Goal: Information Seeking & Learning: Get advice/opinions

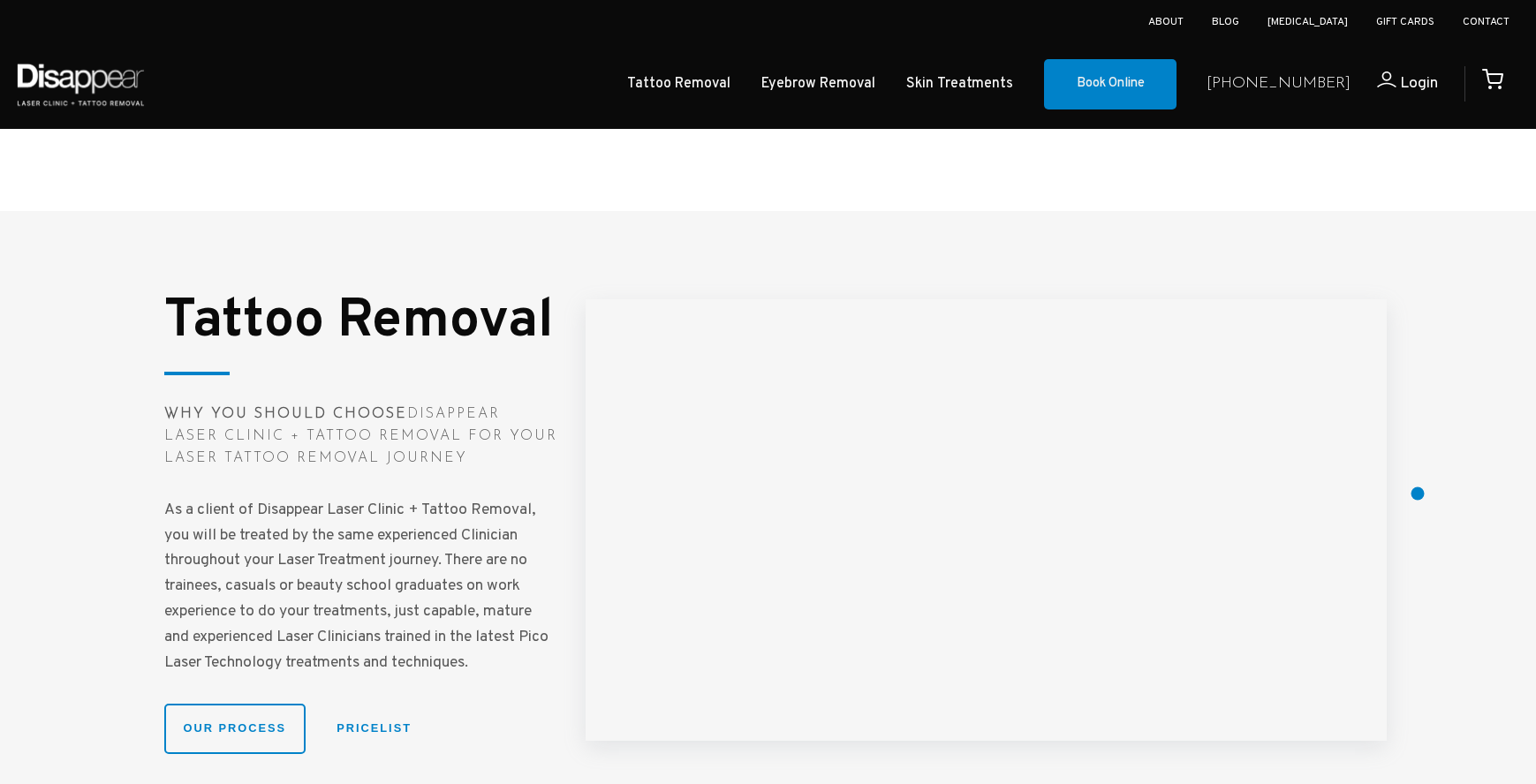
scroll to position [2142, 0]
click at [287, 405] on strong "Why You Should Choose" at bounding box center [285, 412] width 243 height 14
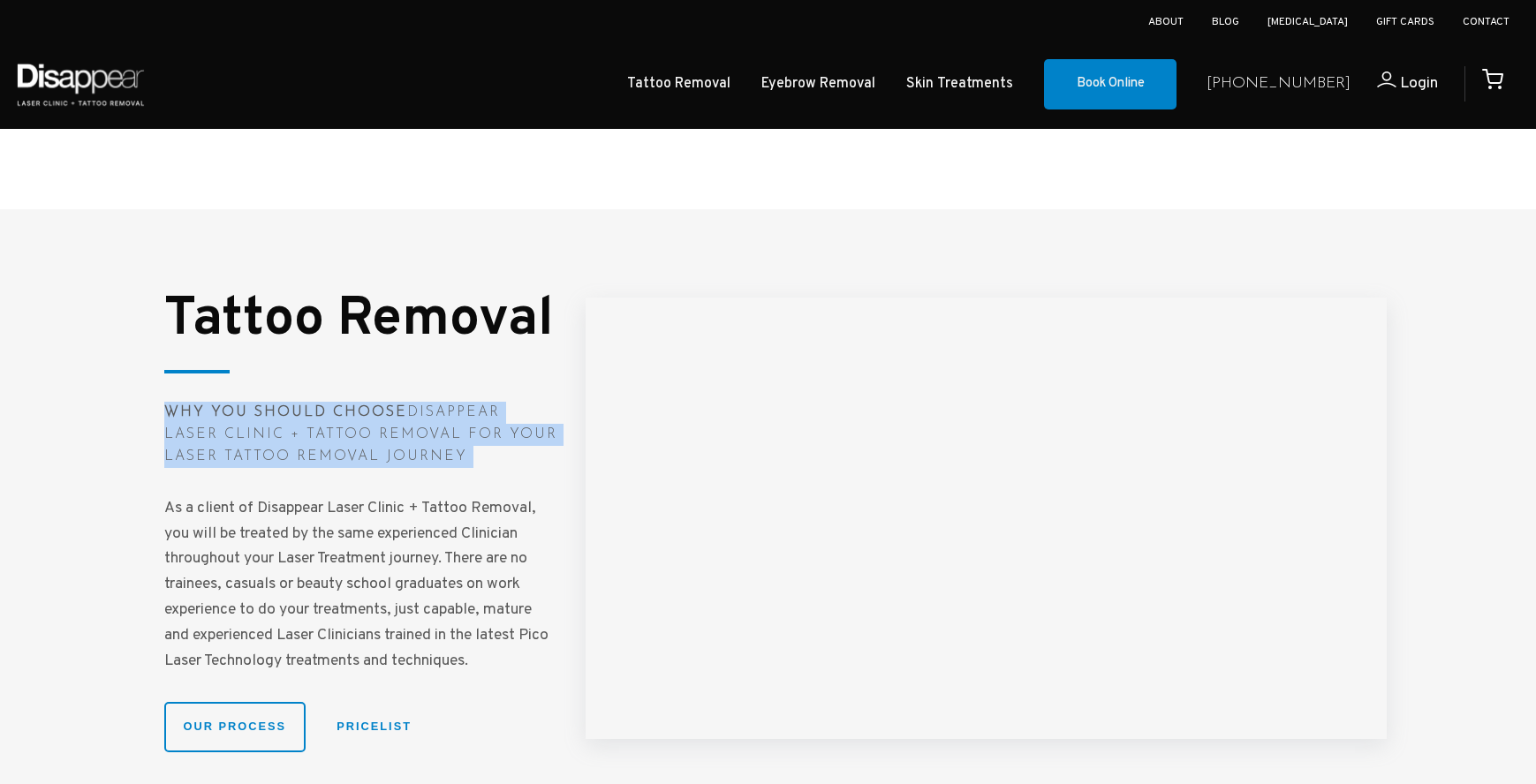
click at [287, 405] on strong "Why You Should Choose" at bounding box center [285, 412] width 243 height 14
click at [279, 407] on strong "Why You Should Choose" at bounding box center [285, 412] width 243 height 14
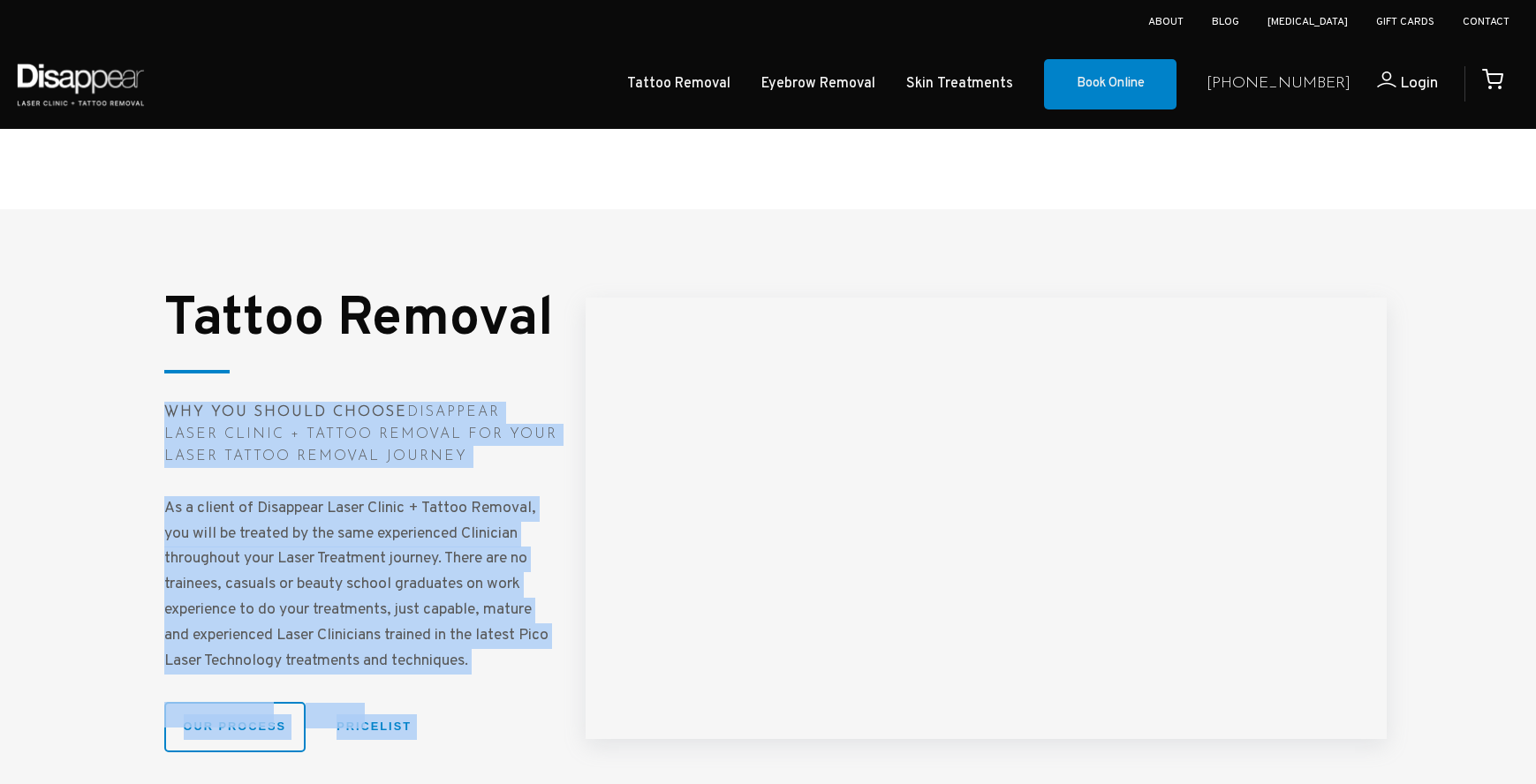
drag, startPoint x: 279, startPoint y: 407, endPoint x: 465, endPoint y: 664, distance: 317.2
click at [437, 724] on div "Tattoo Removal Why You Should Choose Disappear Laser Clinic + Tattoo Removal fo…" at bounding box center [360, 523] width 393 height 458
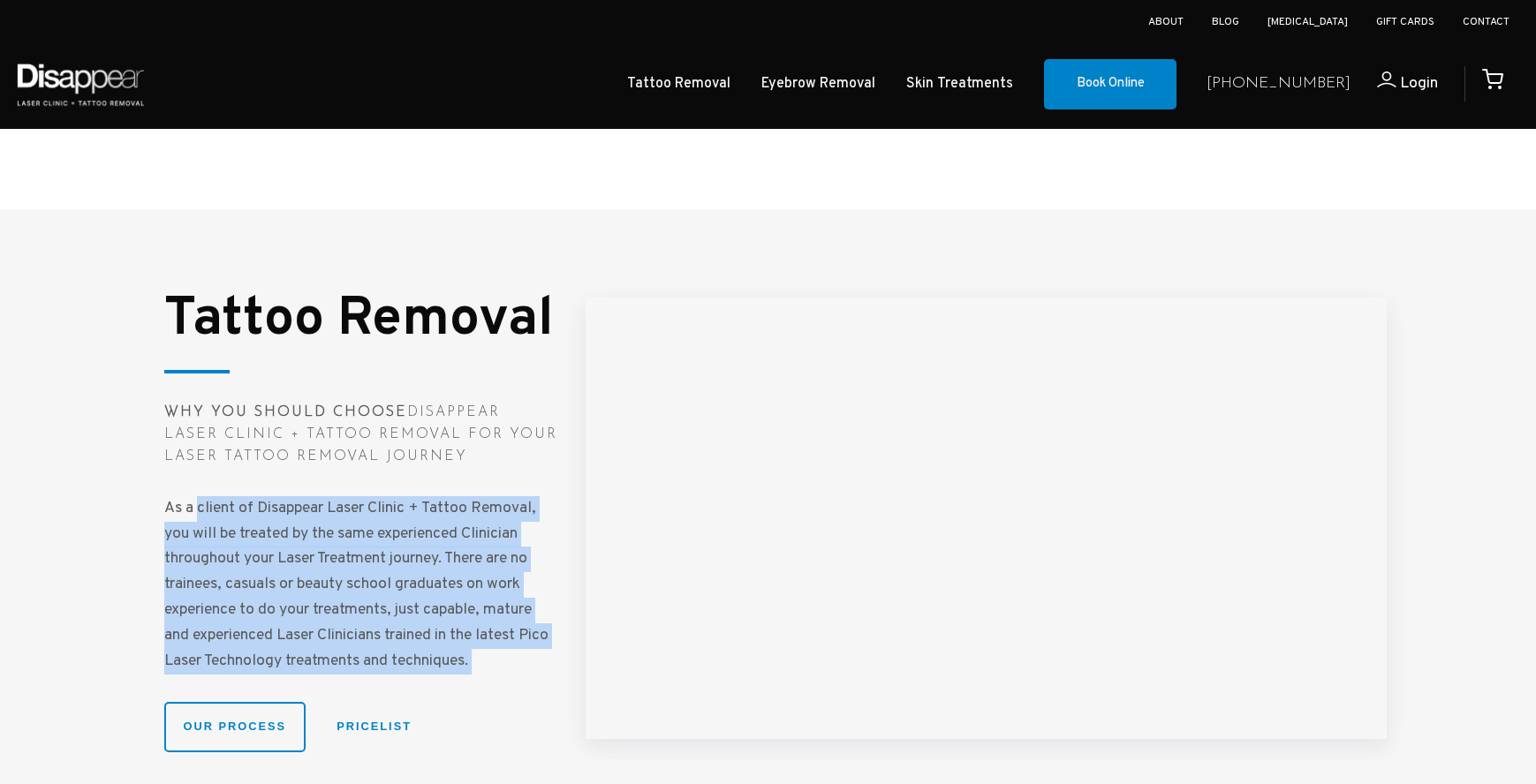
drag, startPoint x: 479, startPoint y: 607, endPoint x: 476, endPoint y: 585, distance: 22.2
click at [475, 605] on p "As a client of Disappear Laser Clinic + Tattoo Removal, you will be treated by …" at bounding box center [360, 586] width 393 height 179
click at [474, 578] on p "As a client of Disappear Laser Clinic + Tattoo Removal, you will be treated by …" at bounding box center [360, 586] width 393 height 179
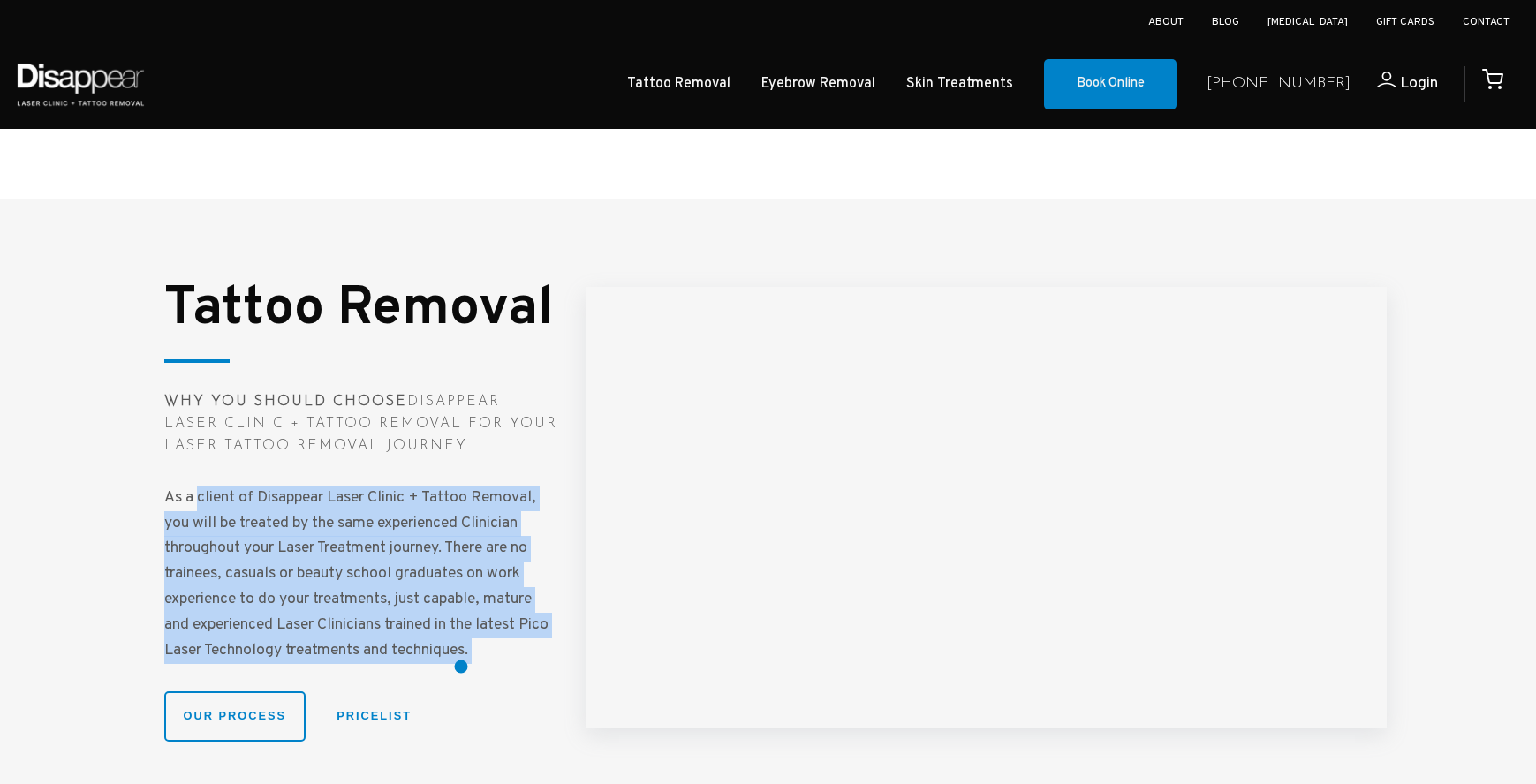
scroll to position [2152, 0]
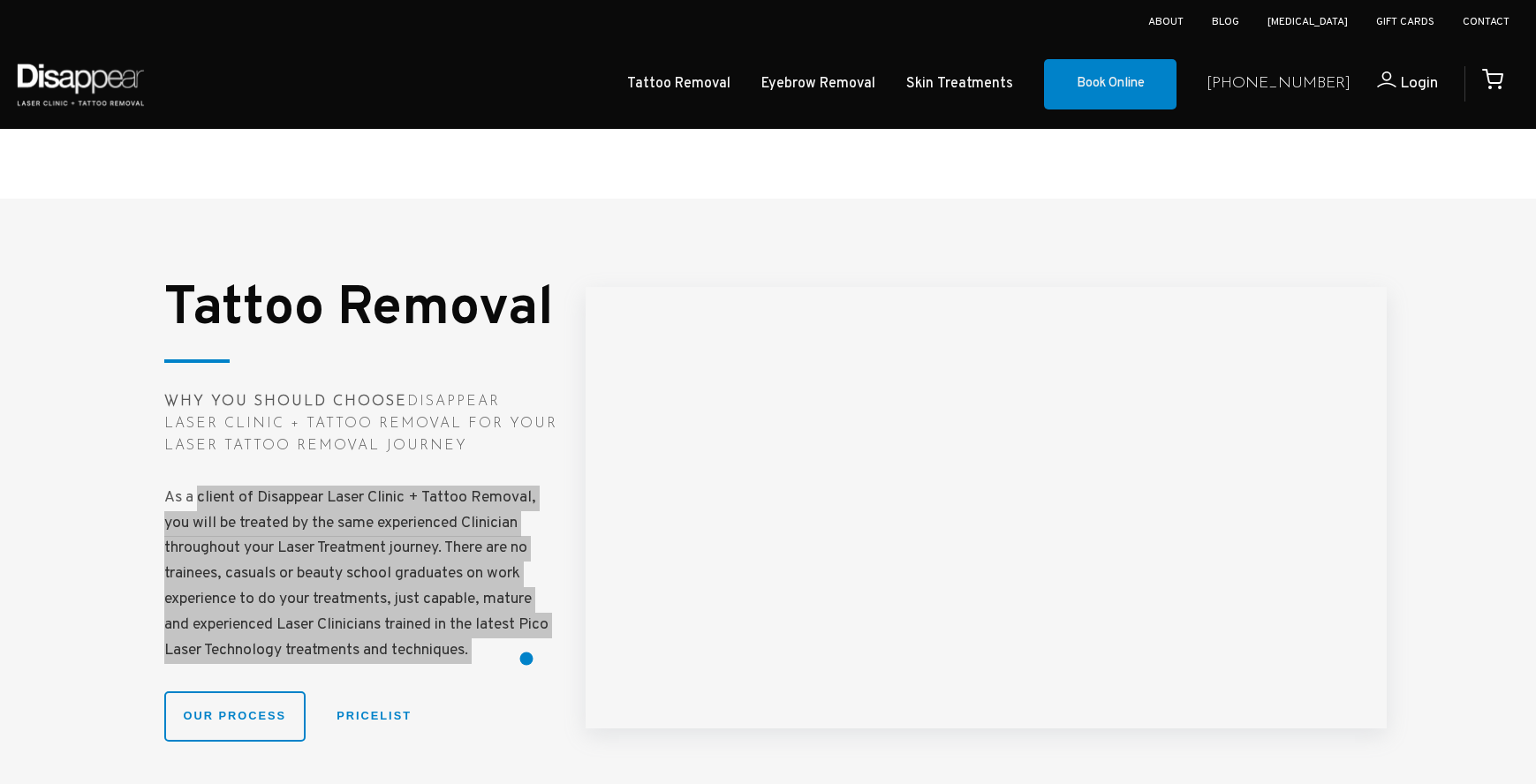
click at [372, 486] on p "As a client of Disappear Laser Clinic + Tattoo Removal, you will be treated by …" at bounding box center [360, 575] width 393 height 179
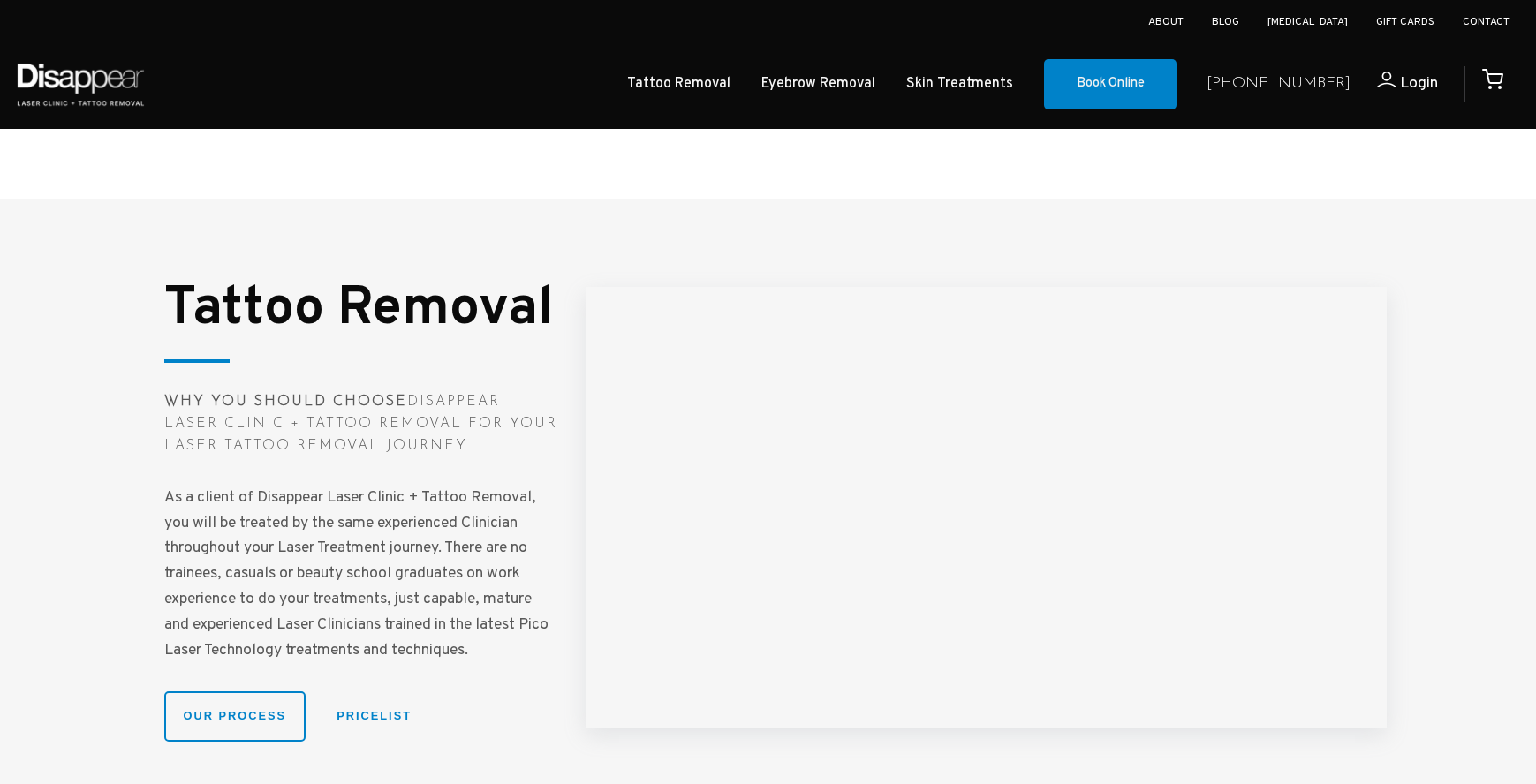
click at [330, 515] on p "As a client of Disappear Laser Clinic + Tattoo Removal, you will be treated by …" at bounding box center [360, 575] width 393 height 179
click at [172, 395] on strong "Why You Should Choose" at bounding box center [285, 401] width 243 height 14
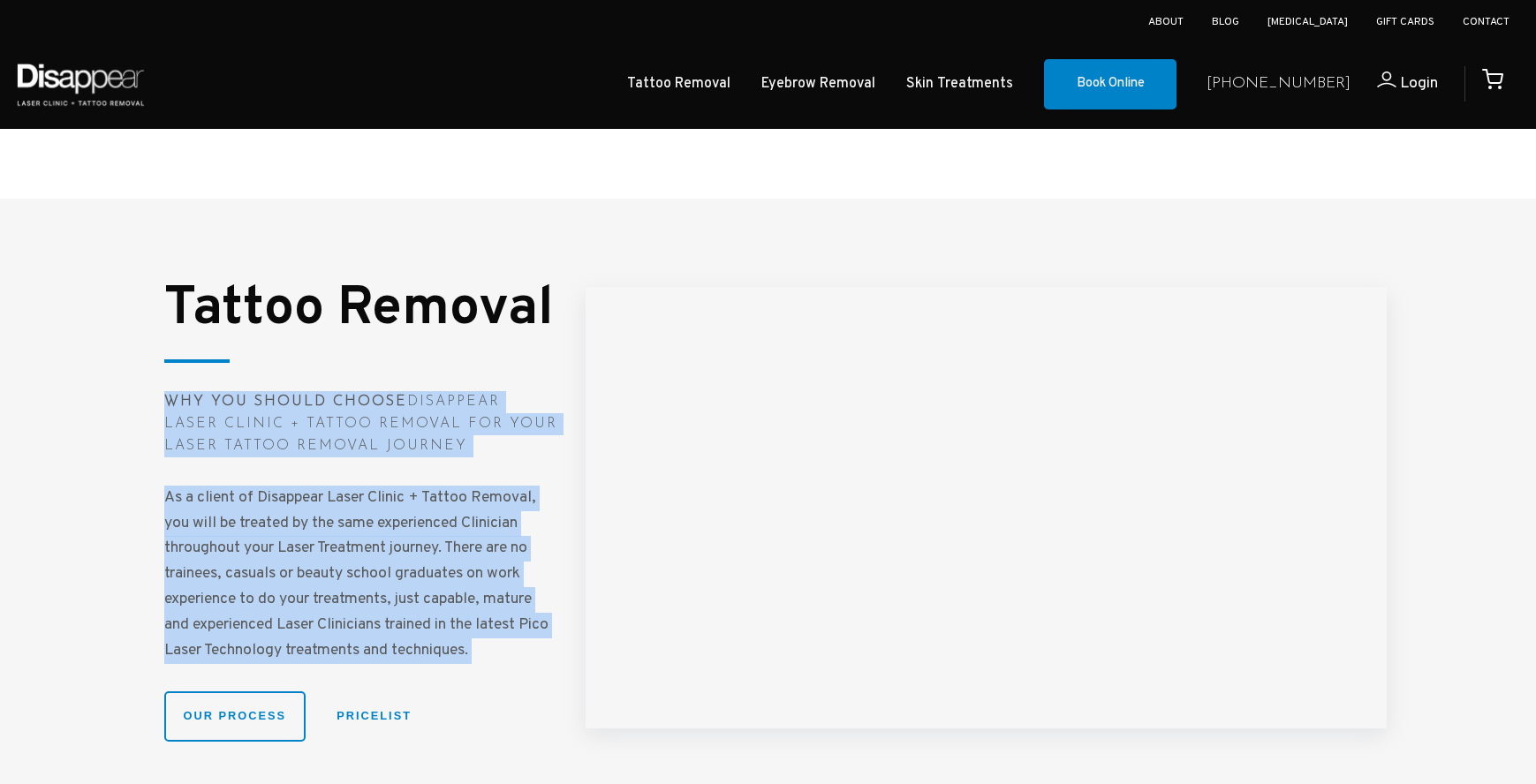
drag, startPoint x: 172, startPoint y: 392, endPoint x: 526, endPoint y: 632, distance: 427.7
click at [526, 632] on div "Tattoo Removal Why You Should Choose Disappear Laser Clinic + Tattoo Removal fo…" at bounding box center [360, 512] width 393 height 458
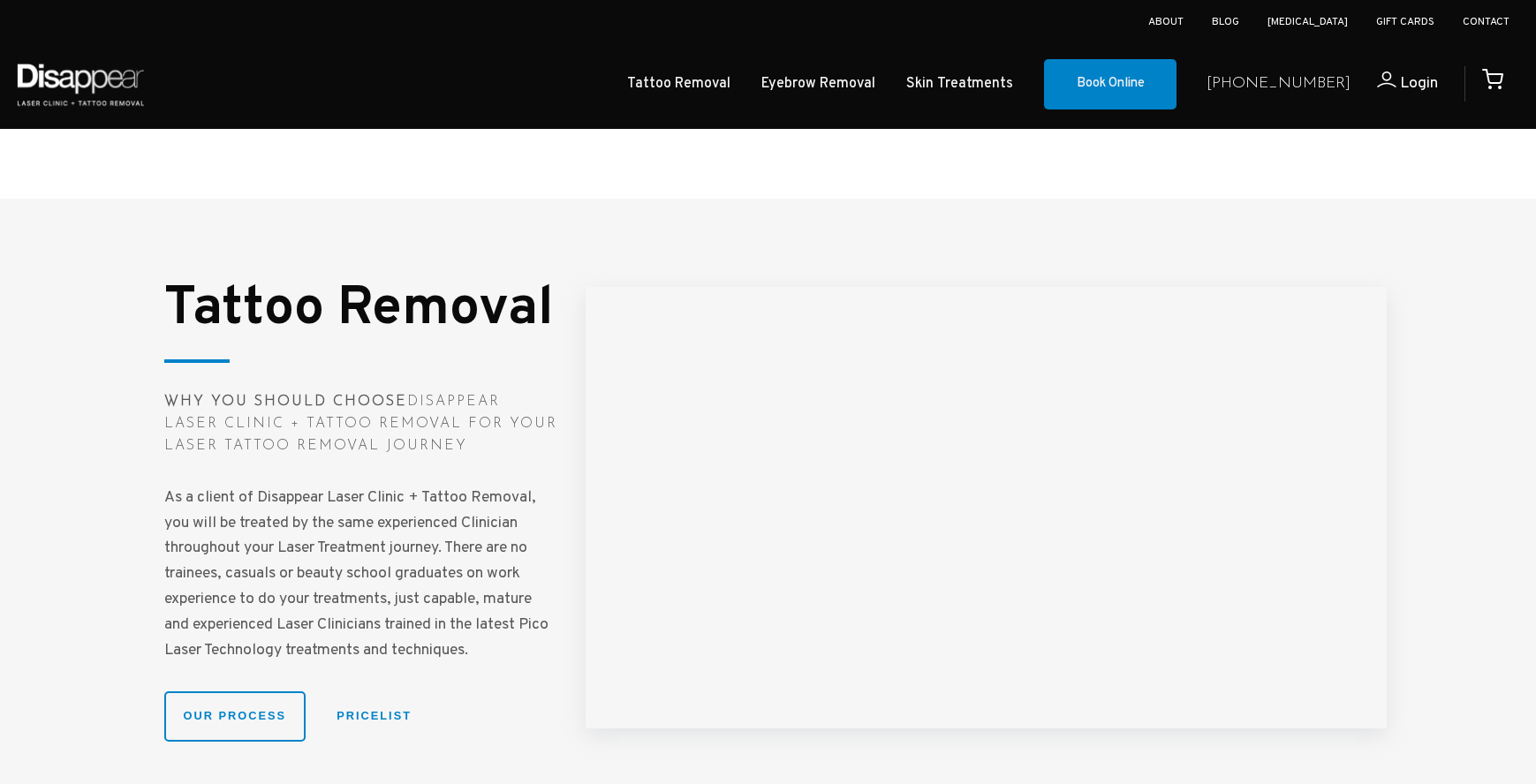
click at [1417, 435] on div at bounding box center [768, 512] width 1536 height 628
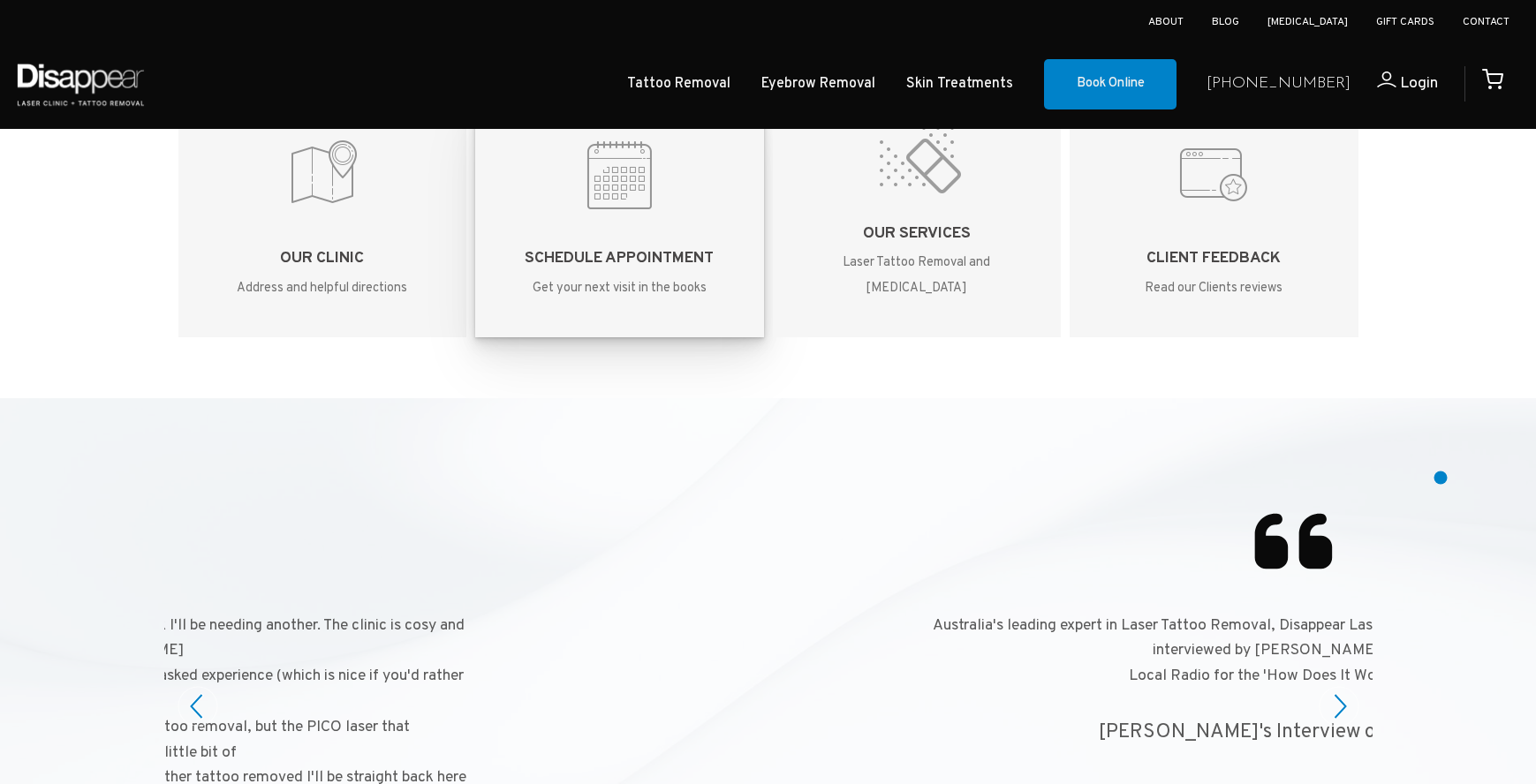
scroll to position [4274, 0]
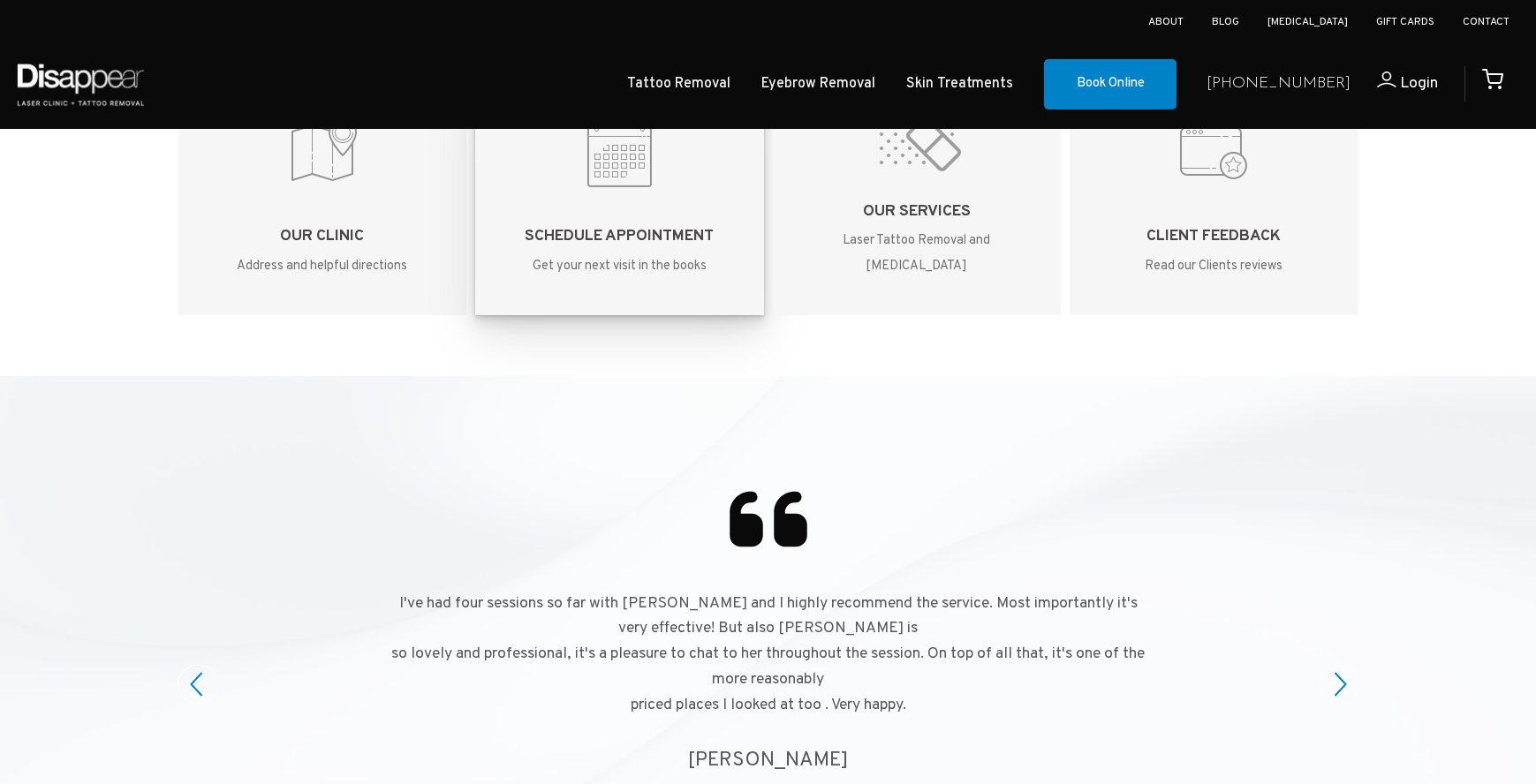
click at [1408, 618] on div at bounding box center [768, 684] width 1536 height 617
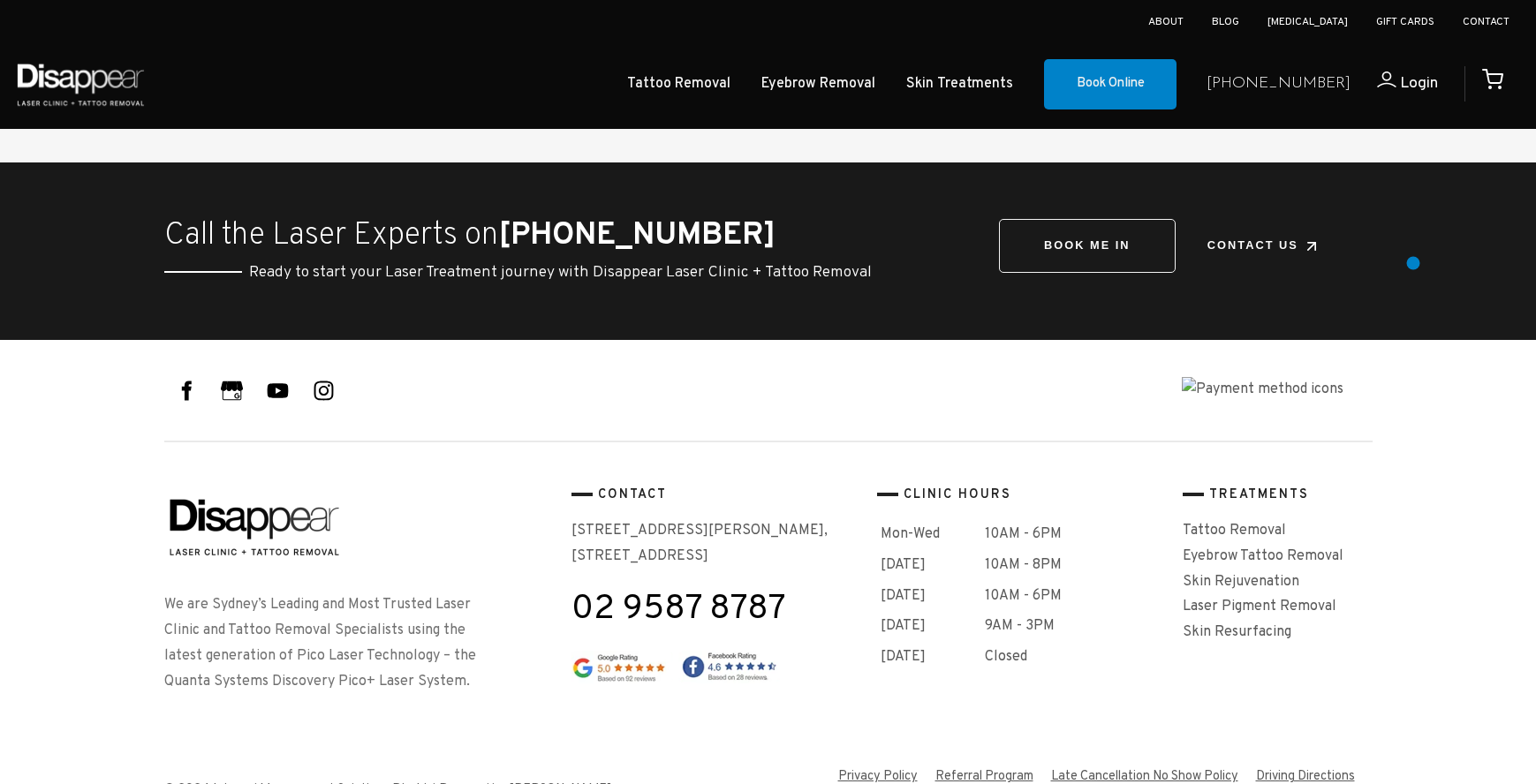
scroll to position [6025, 0]
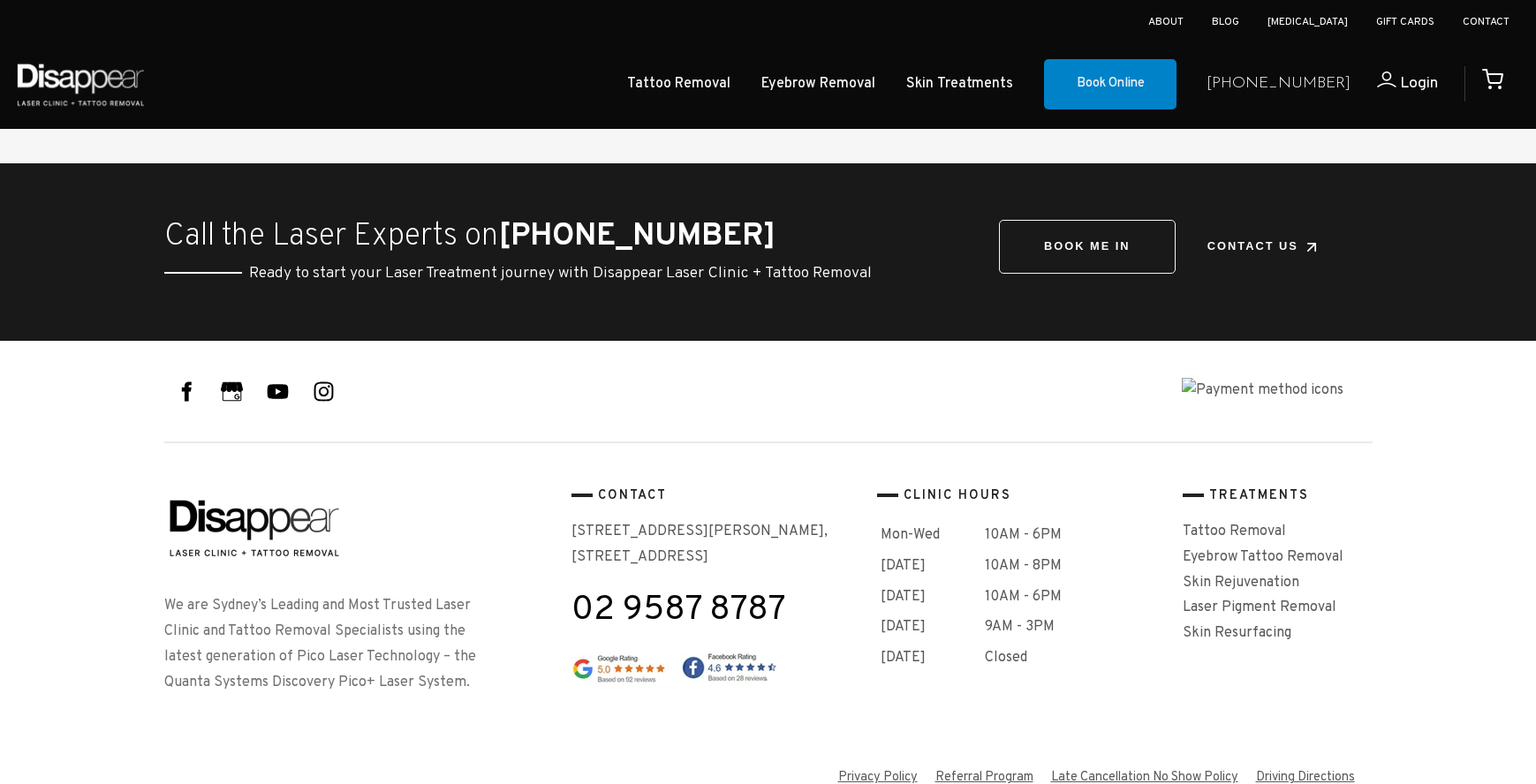
click at [643, 652] on img at bounding box center [676, 668] width 209 height 33
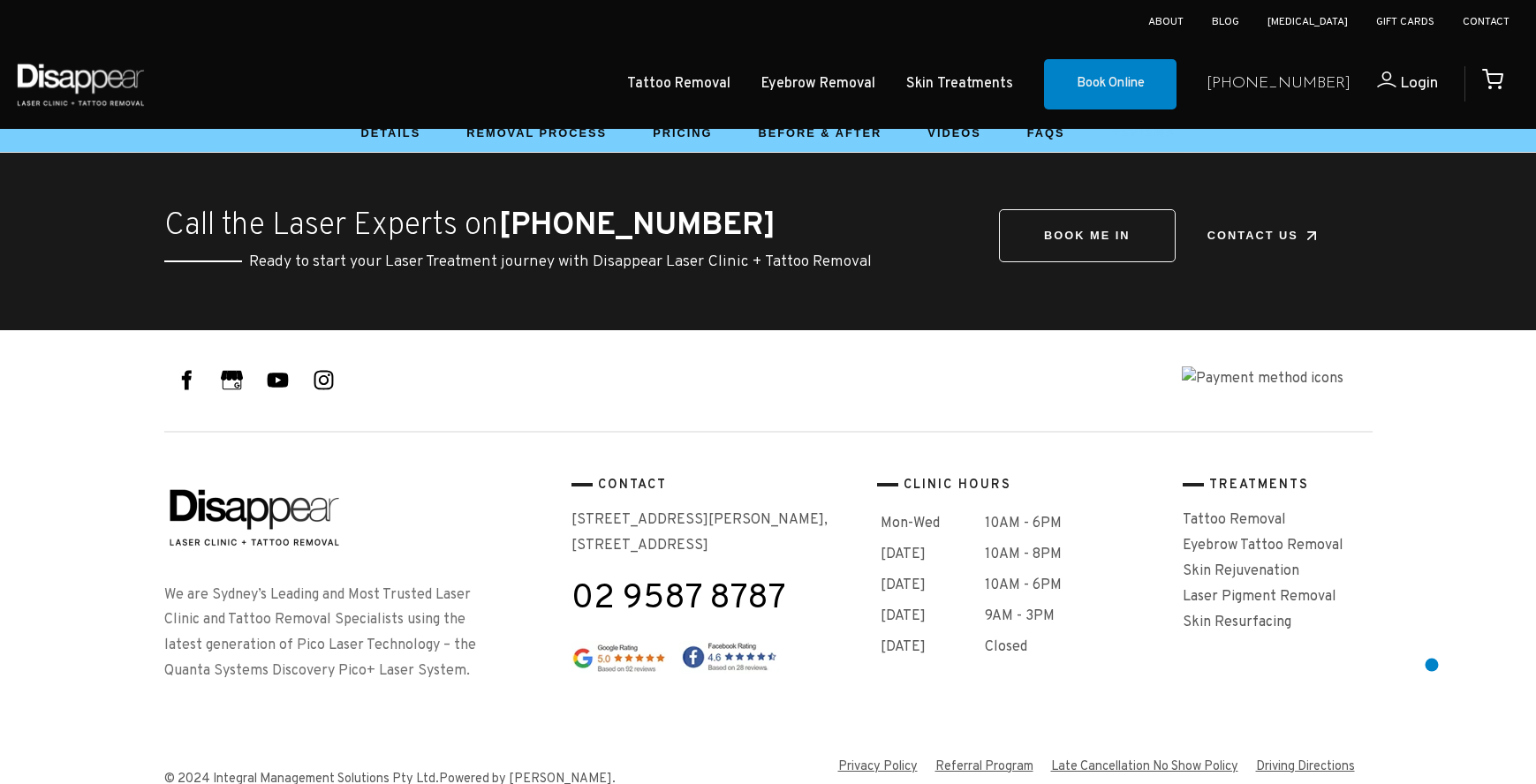
scroll to position [1041, 0]
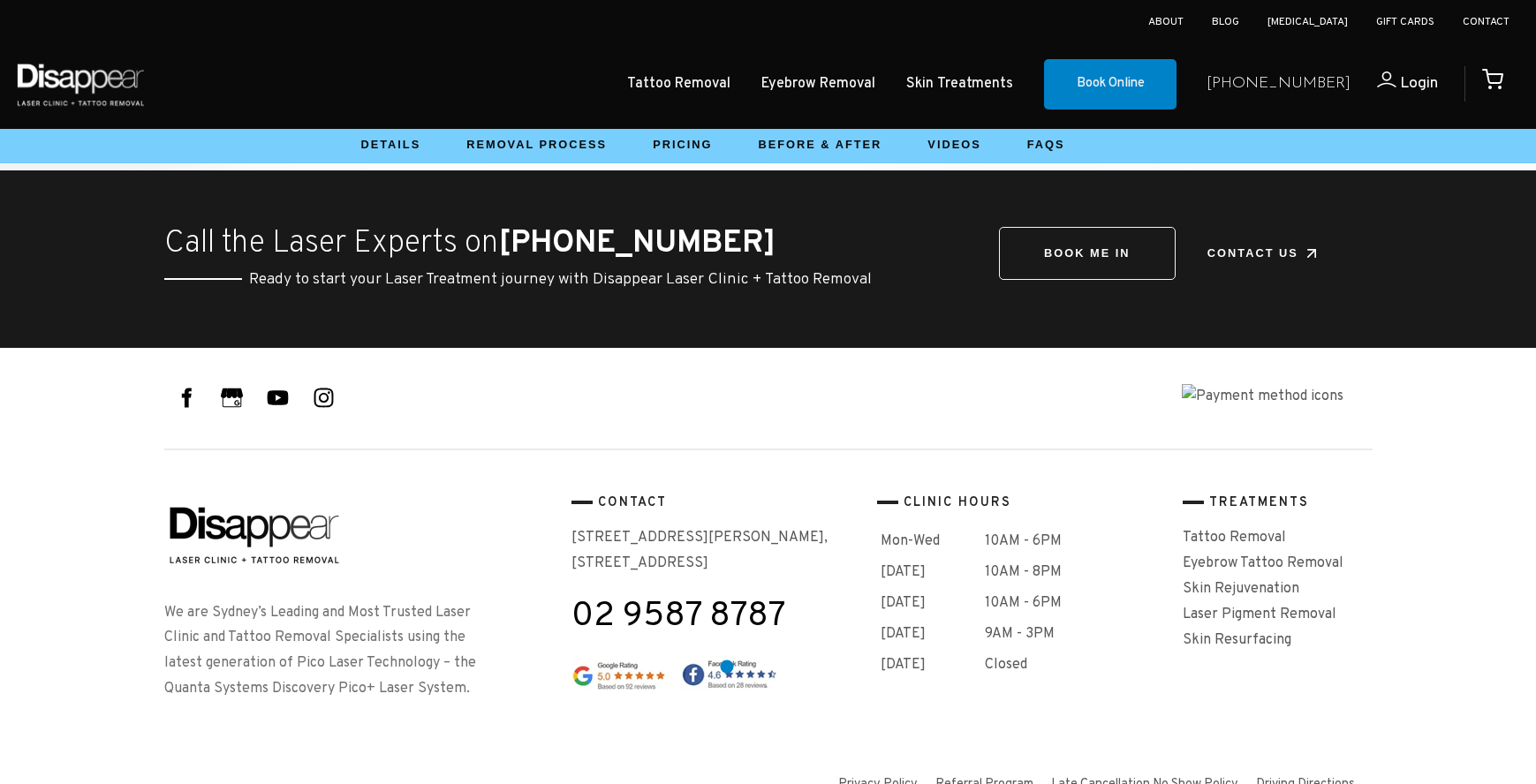
click at [727, 667] on img at bounding box center [676, 674] width 209 height 33
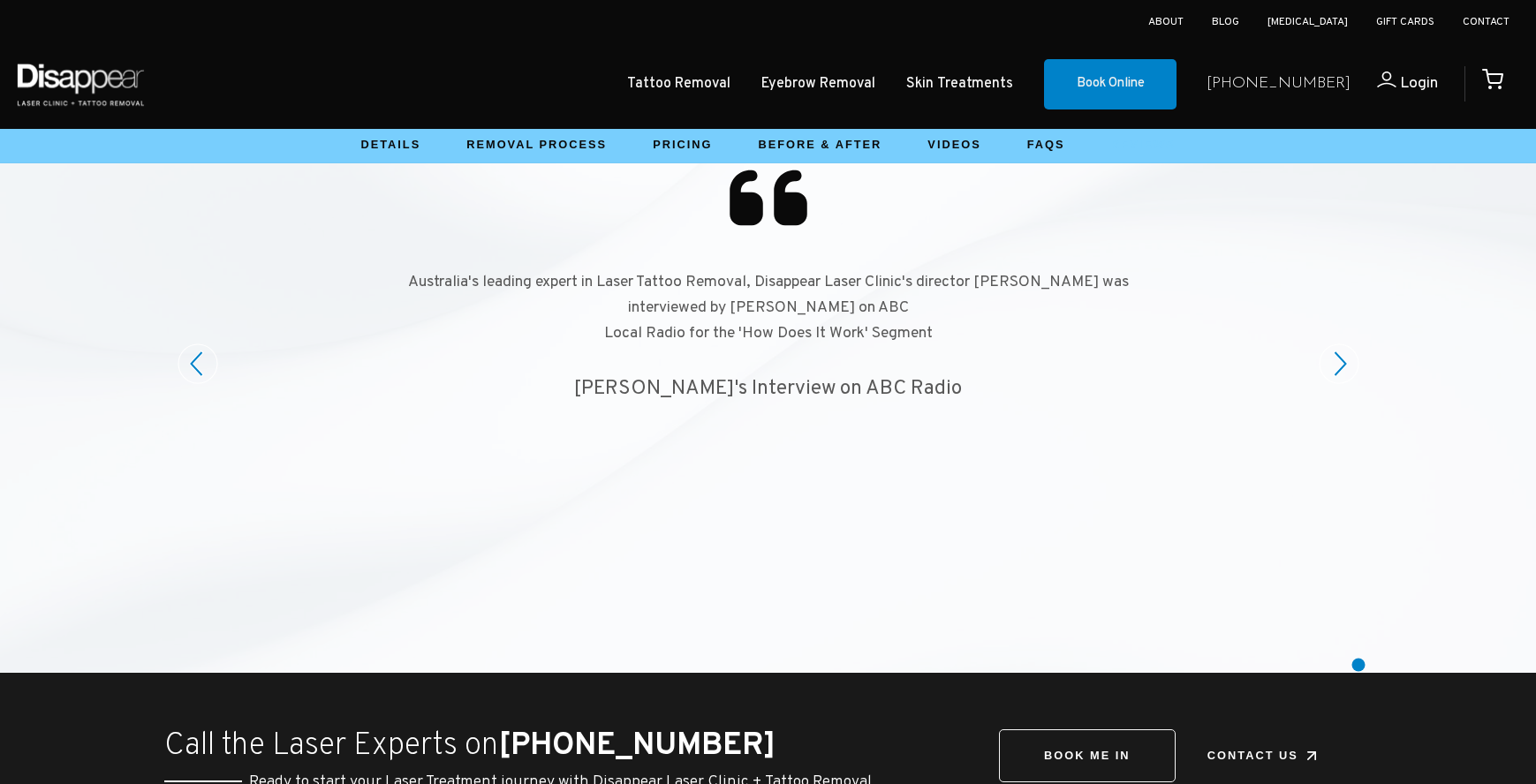
scroll to position [521, 0]
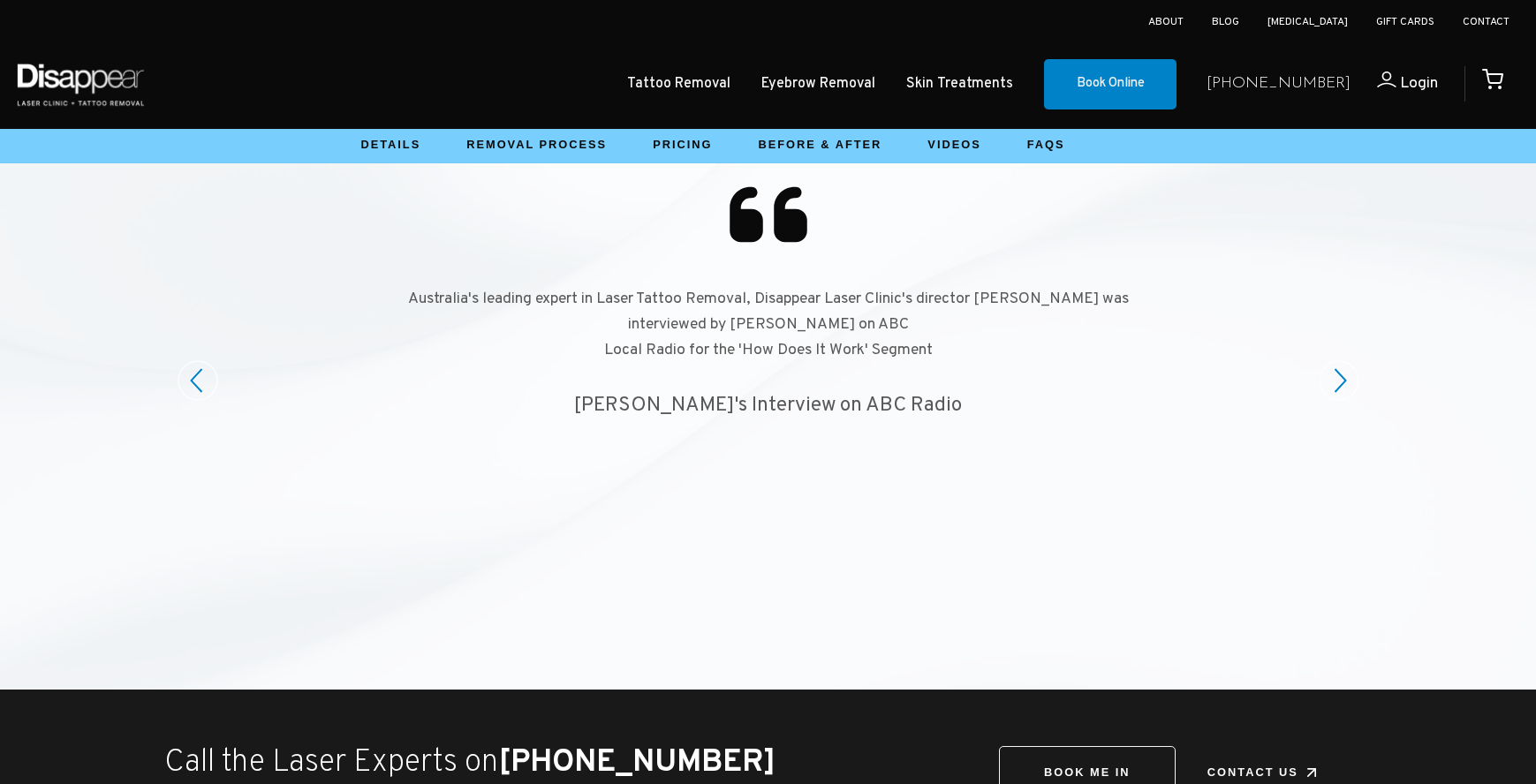
click at [1343, 377] on icon at bounding box center [1340, 380] width 10 height 22
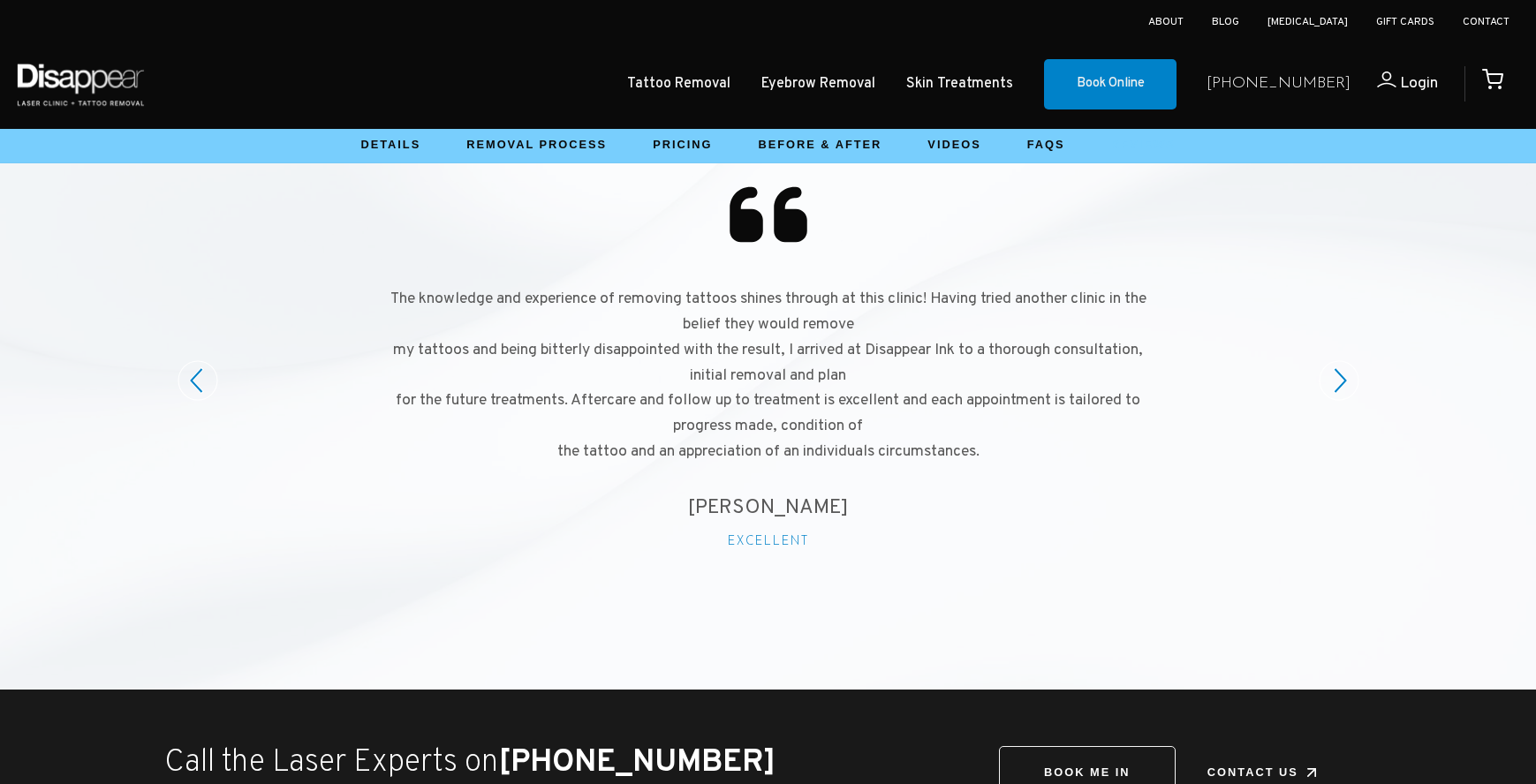
click at [1343, 379] on circle at bounding box center [1339, 381] width 39 height 39
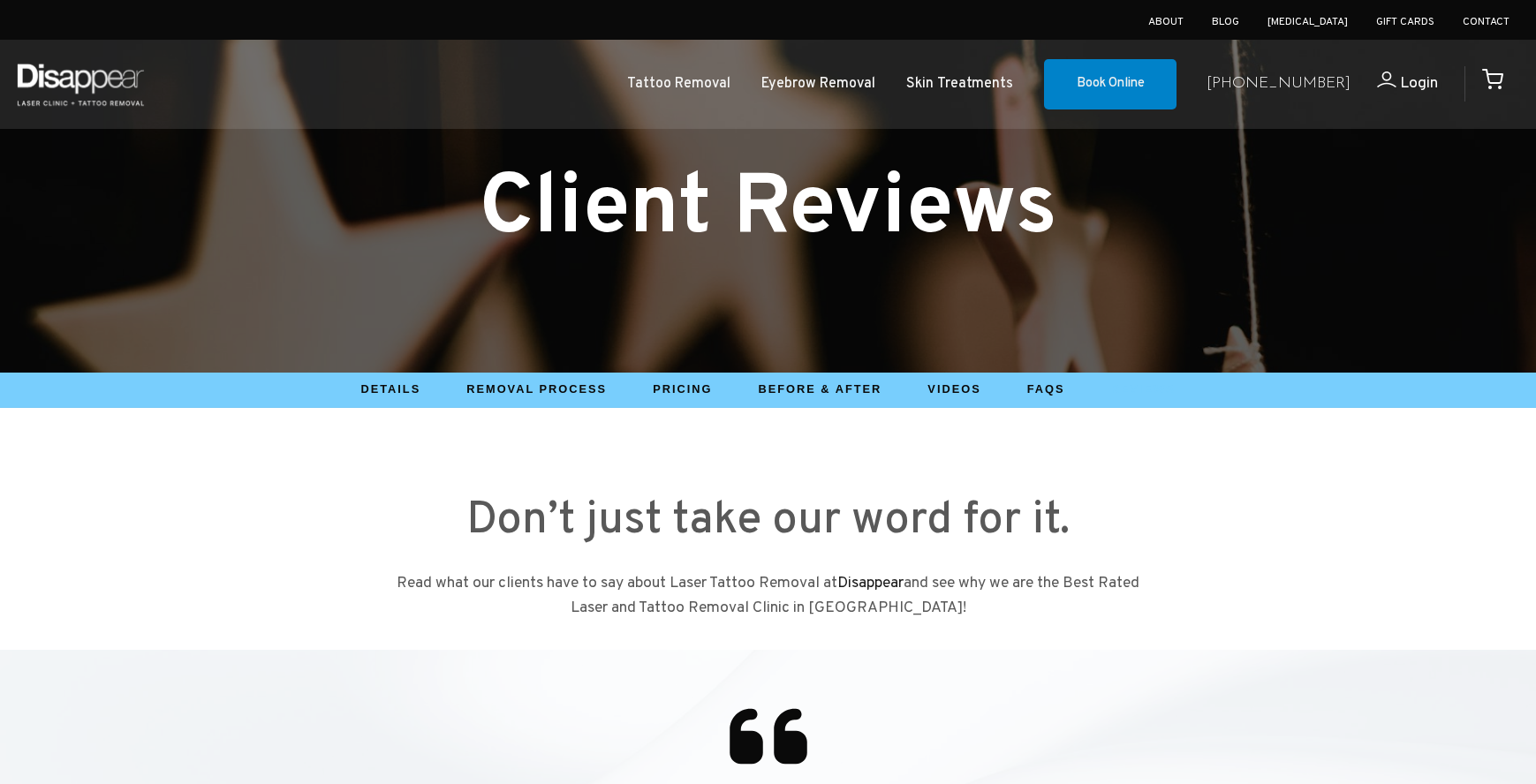
scroll to position [0, 0]
